Goal: Obtain resource: Download file/media

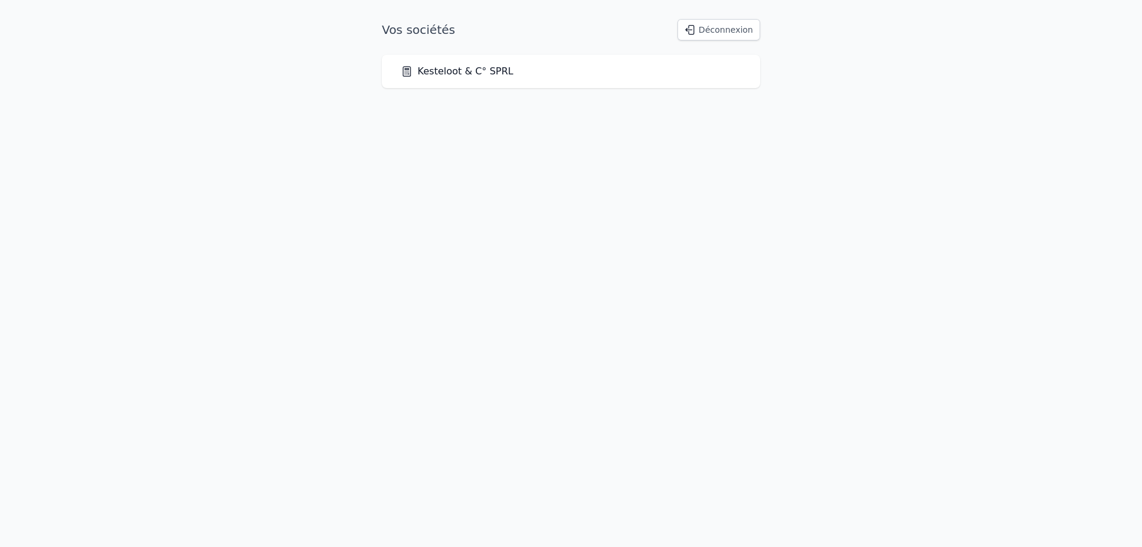
click at [422, 77] on link "Kesteloot & C° SPRL" at bounding box center [457, 71] width 112 height 14
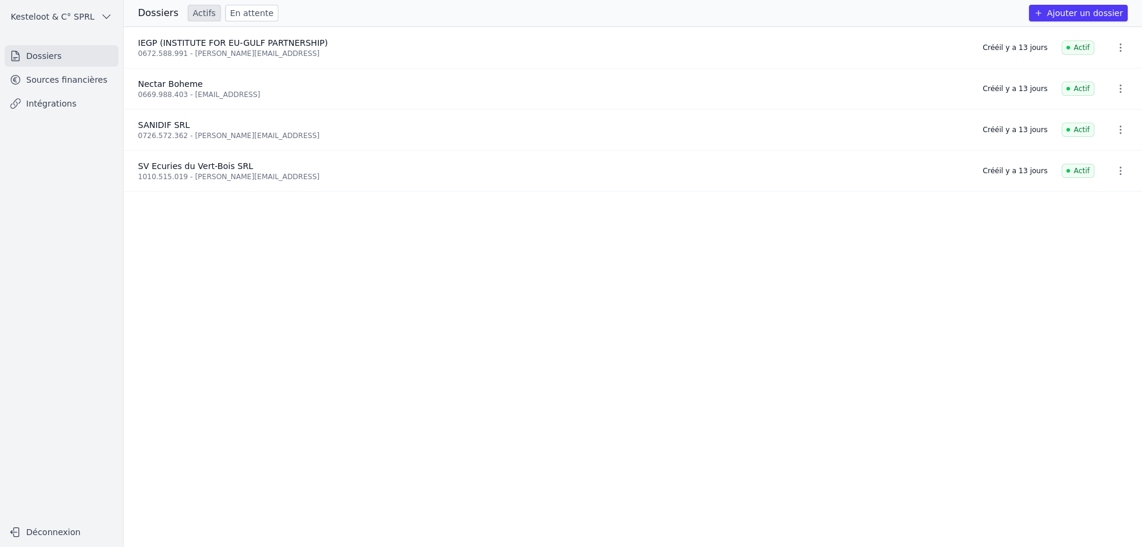
click at [424, 74] on li "Nectar Boheme 0669.988.403 - [PERSON_NAME][EMAIL_ADDRESS] Créé [DATE] Actif" at bounding box center [633, 88] width 1019 height 41
click at [214, 132] on div "0726.572.362 - [PERSON_NAME][EMAIL_ADDRESS]" at bounding box center [553, 136] width 831 height 10
click at [89, 78] on link "Sources financières" at bounding box center [62, 79] width 114 height 21
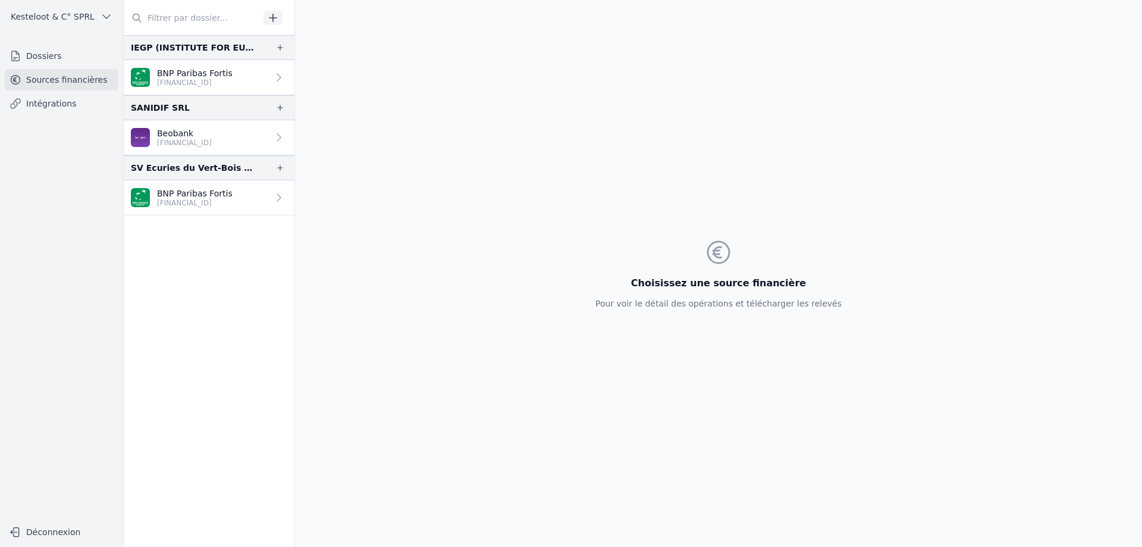
click at [188, 133] on p "Beobank" at bounding box center [184, 133] width 55 height 12
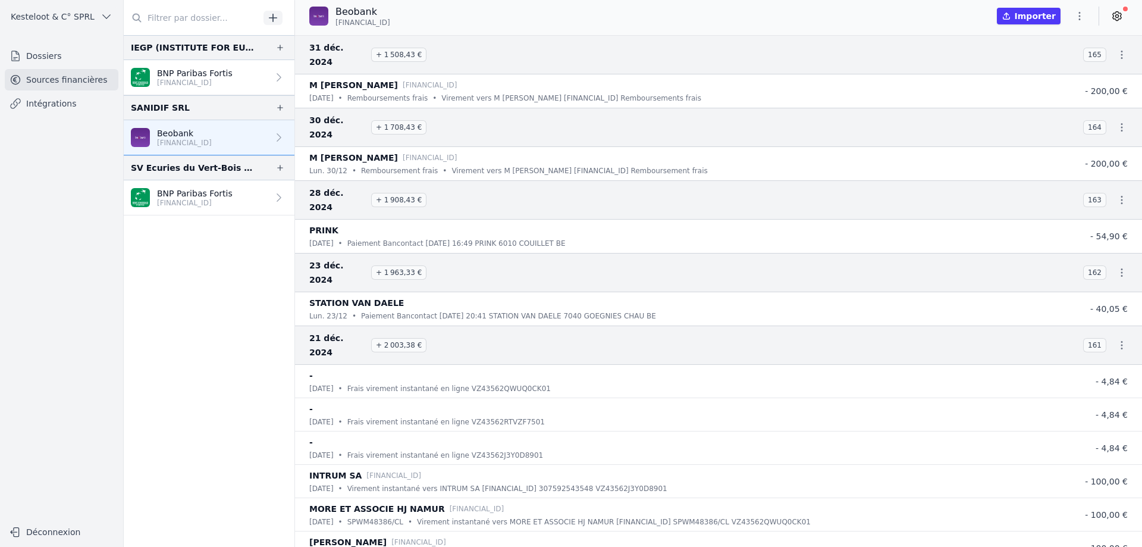
click at [1076, 12] on icon "button" at bounding box center [1080, 16] width 12 height 12
click at [1052, 58] on button "Exporter" at bounding box center [1052, 63] width 86 height 22
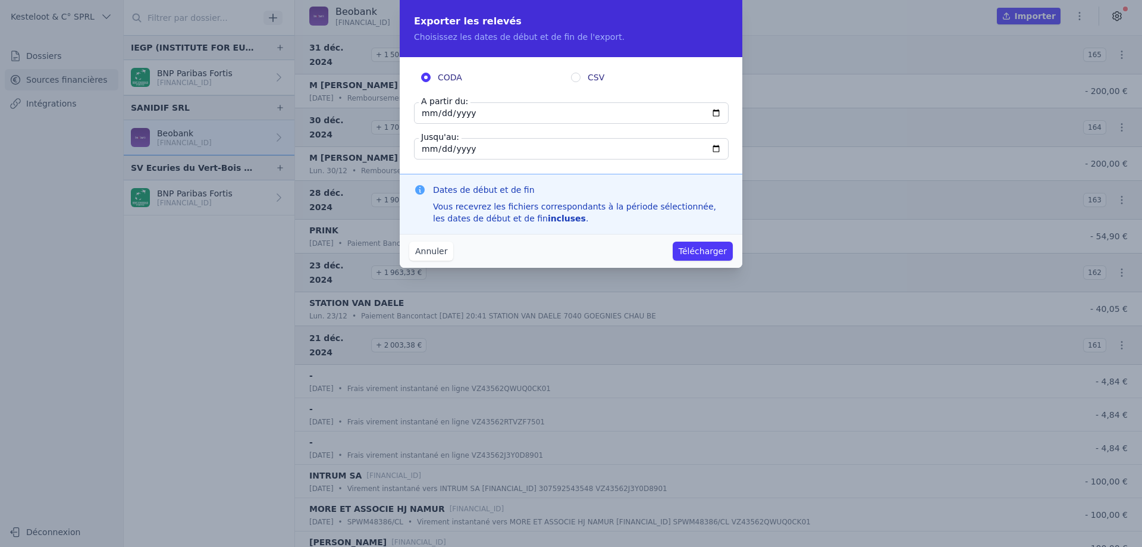
click at [425, 252] on button "Annuler" at bounding box center [431, 251] width 44 height 19
